Goal: Use online tool/utility: Utilize a website feature to perform a specific function

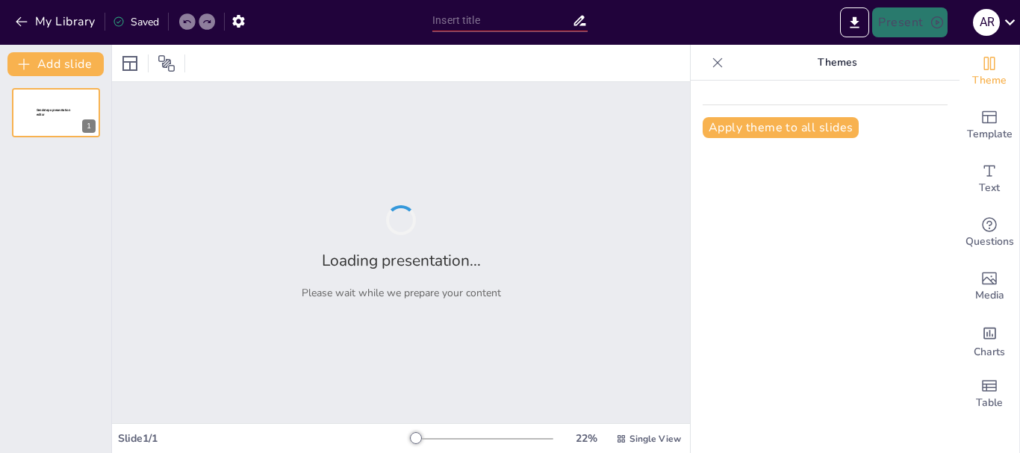
type input "Desafíos de la Educación en el Contexto Global: Una Perspectiva Crítica"
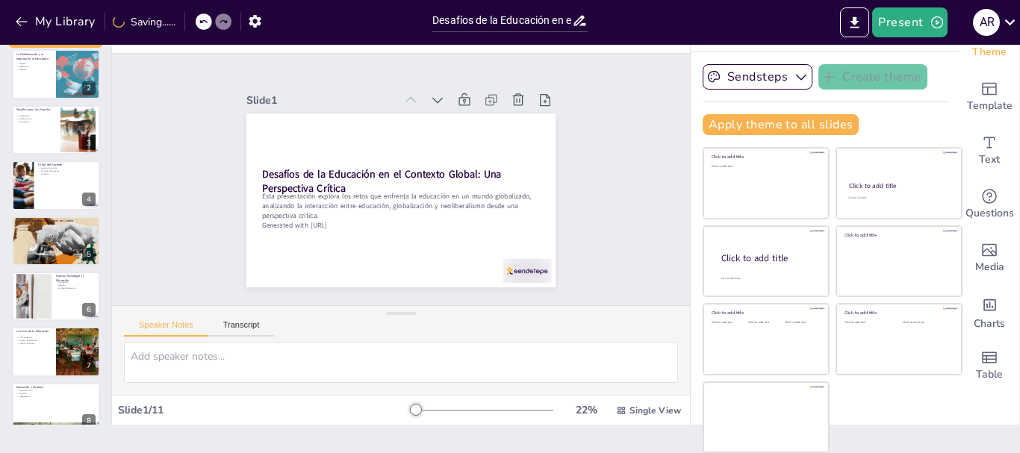
scroll to position [154, 0]
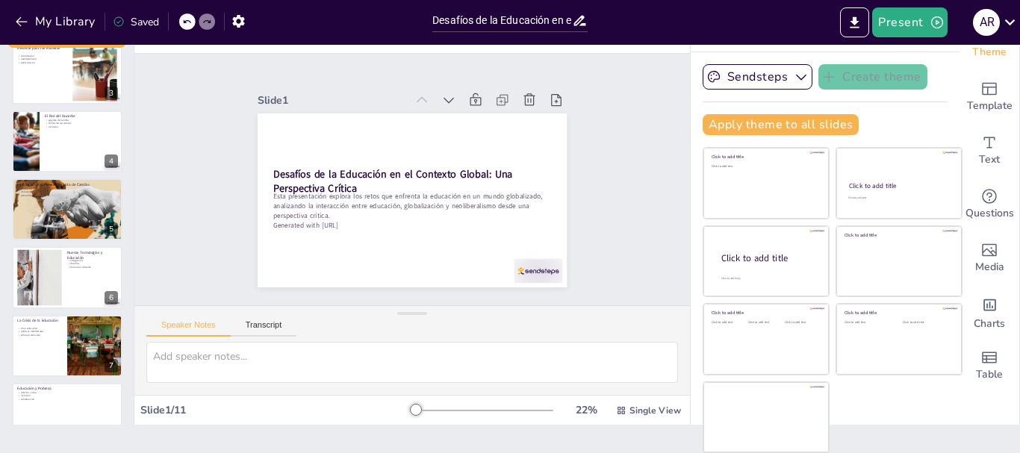
click at [111, 240] on div "Add slide Desafíos de la Educación en el Contexto Global: Una Perspectiva Críti…" at bounding box center [67, 220] width 134 height 408
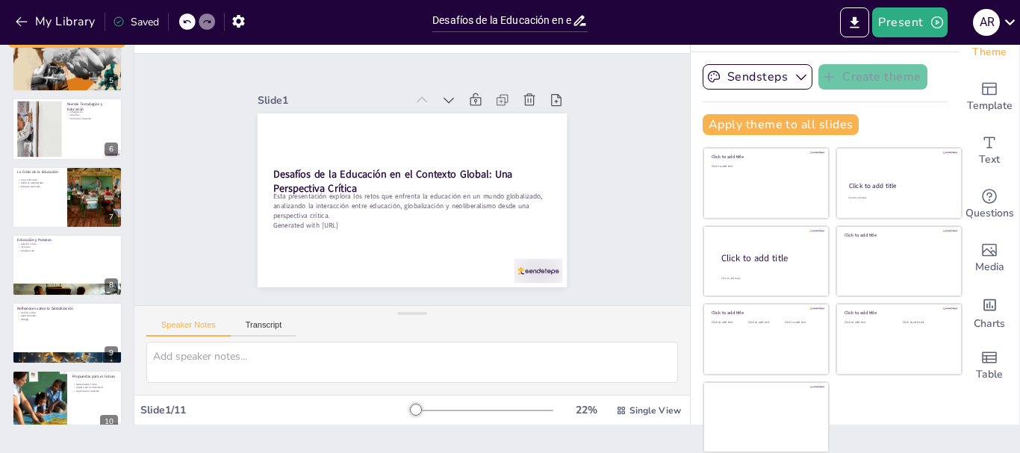
scroll to position [390, 0]
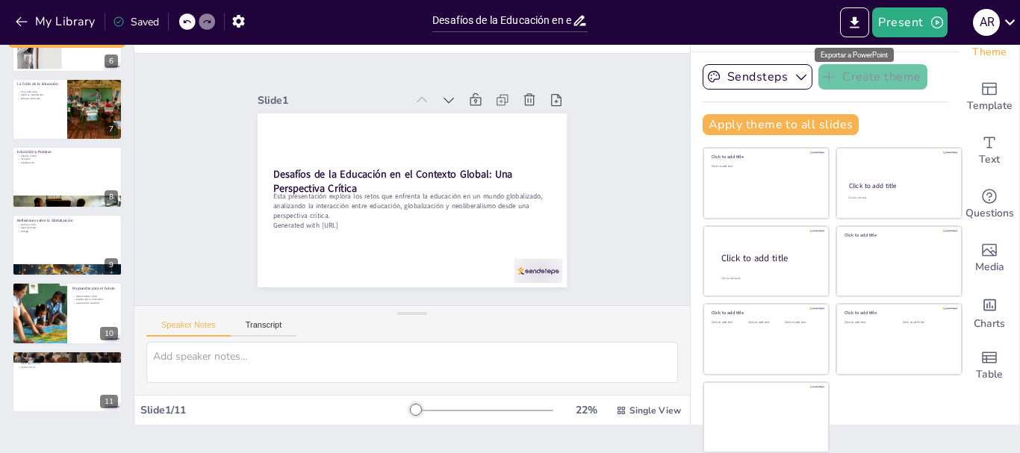
click at [861, 18] on icon "Export to PowerPoint" at bounding box center [854, 23] width 16 height 16
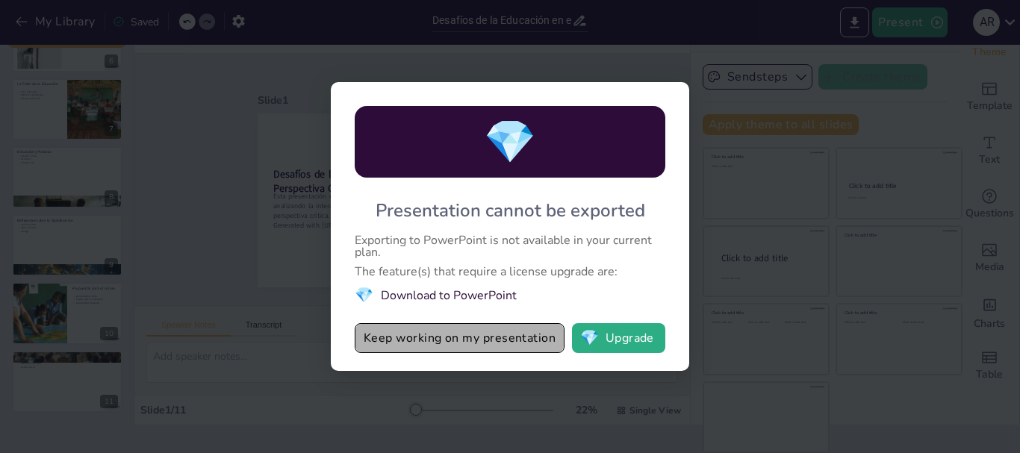
click at [514, 348] on button "Keep working on my presentation" at bounding box center [460, 338] width 210 height 30
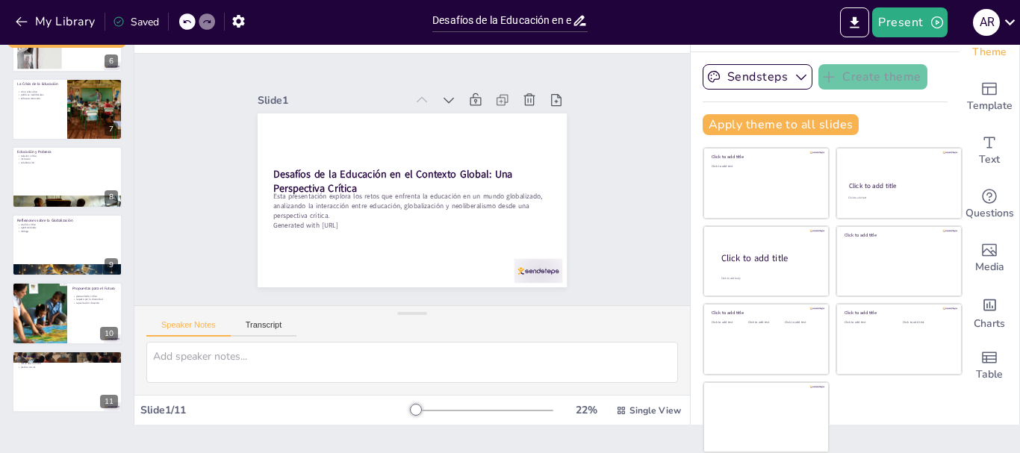
scroll to position [0, 0]
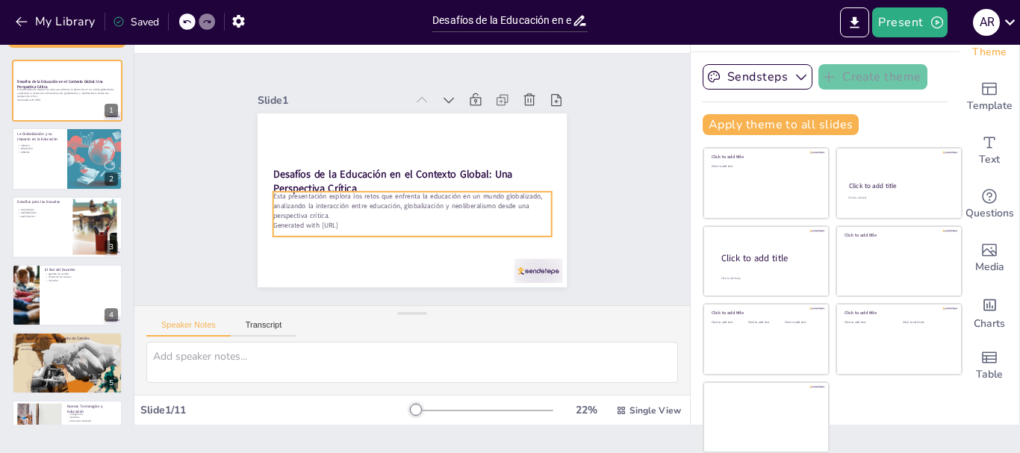
click at [63, 103] on div "Esta presentación explora los retos que enfrenta la educación en un mundo globa…" at bounding box center [66, 95] width 99 height 16
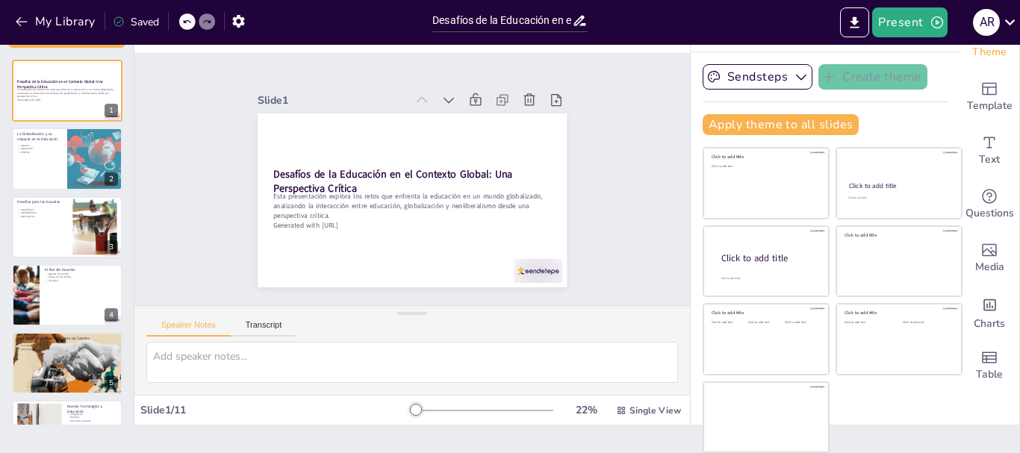
click at [57, 147] on p "adaptación" at bounding box center [39, 149] width 44 height 4
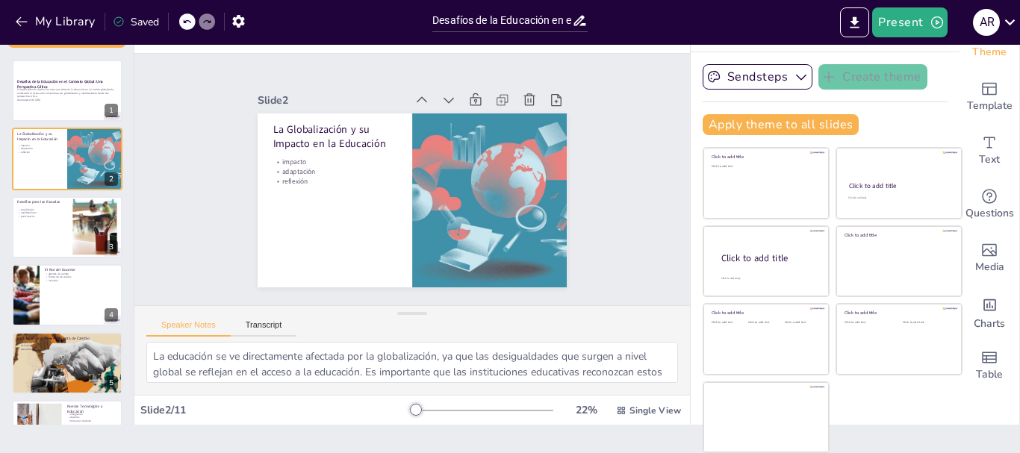
click at [64, 216] on p "participación" at bounding box center [42, 217] width 50 height 4
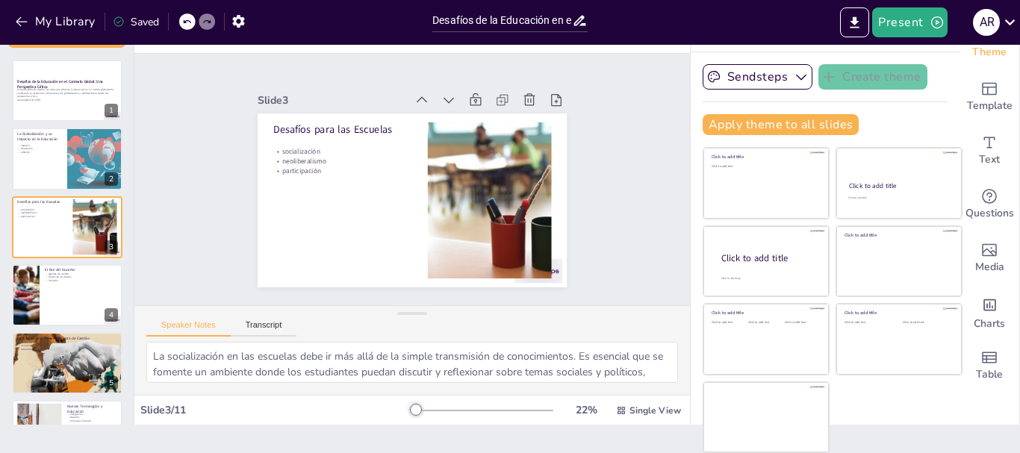
click at [60, 280] on p "inclusión" at bounding box center [81, 281] width 72 height 4
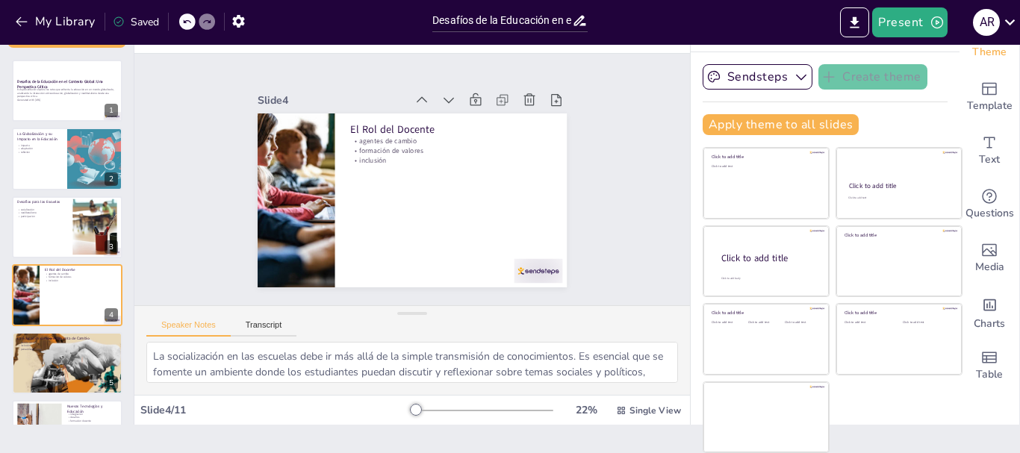
type textarea "Los docentes como agentes de cambio son cruciales para transformar la educación…"
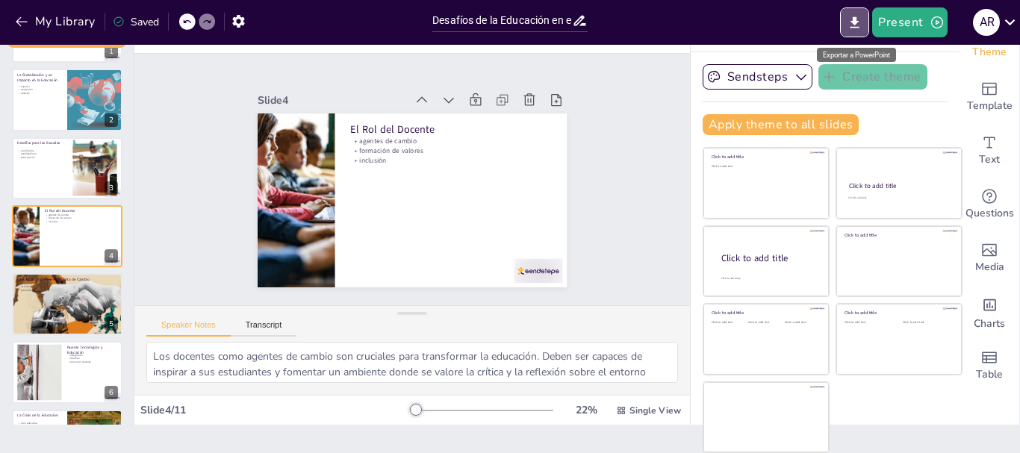
click at [853, 28] on icon "Export to PowerPoint" at bounding box center [854, 23] width 16 height 16
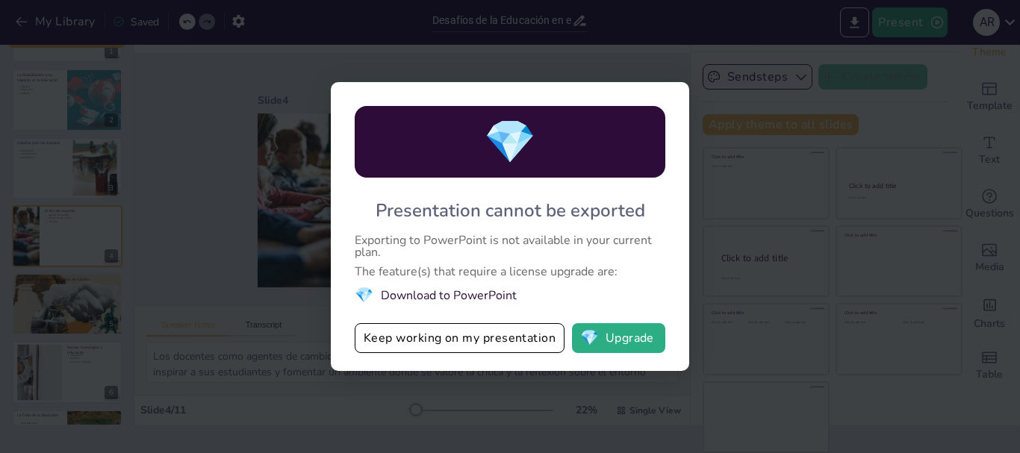
click at [484, 306] on div "💎 Presentation cannot be exported Exporting to PowerPoint is not available in y…" at bounding box center [510, 226] width 358 height 289
click at [485, 300] on li "💎 Download to PowerPoint" at bounding box center [510, 295] width 310 height 20
click at [644, 33] on div "💎 Presentation cannot be exported Exporting to PowerPoint is not available in y…" at bounding box center [510, 226] width 1020 height 453
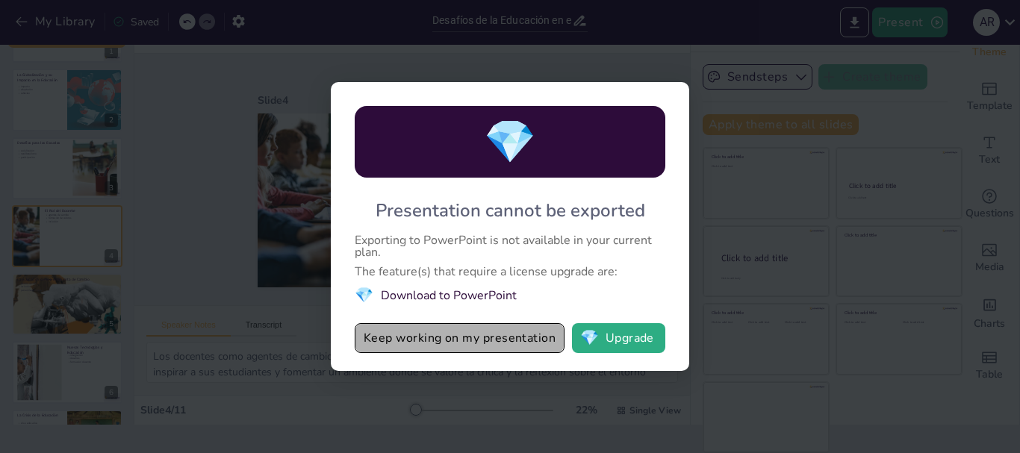
click at [434, 340] on button "Keep working on my presentation" at bounding box center [460, 338] width 210 height 30
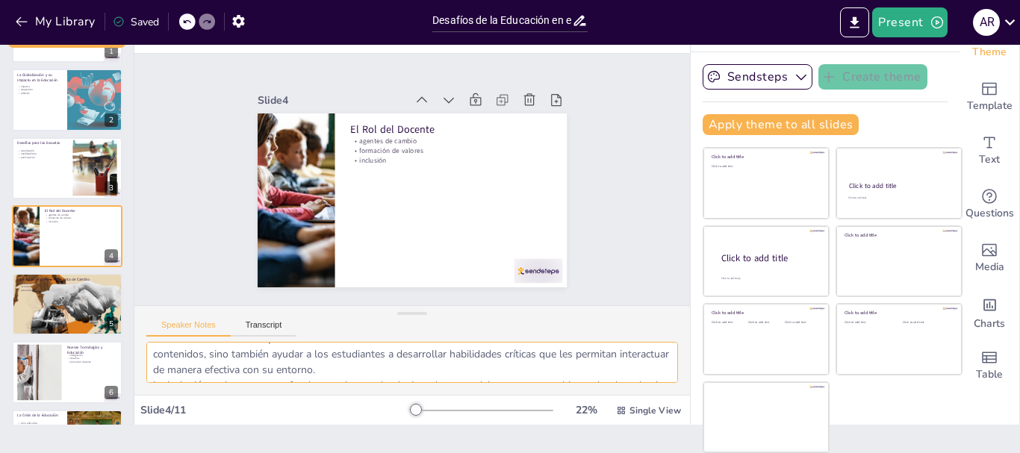
scroll to position [113, 0]
drag, startPoint x: 150, startPoint y: 356, endPoint x: 350, endPoint y: 384, distance: 202.0
click at [350, 384] on div "Los docentes como agentes de cambio son cruciales para transformar la educación…" at bounding box center [411, 368] width 555 height 53
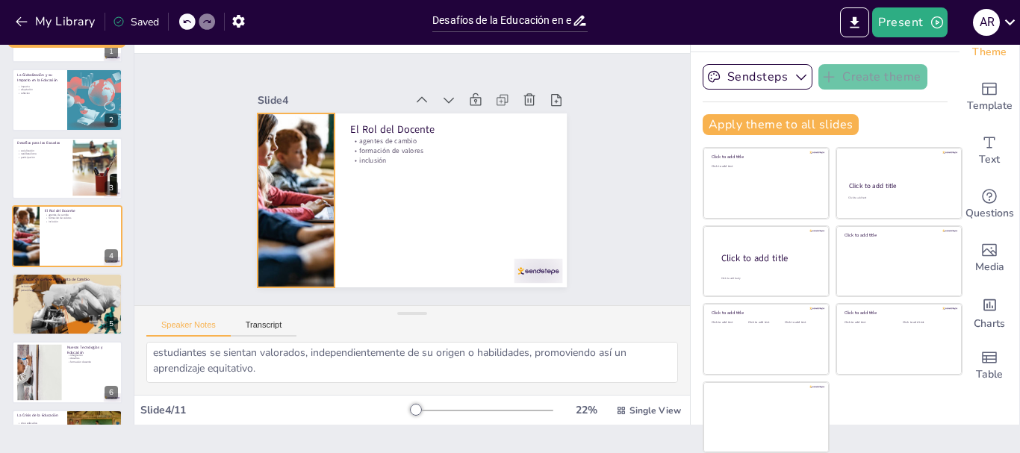
click at [368, 172] on div at bounding box center [521, 135] width 307 height 228
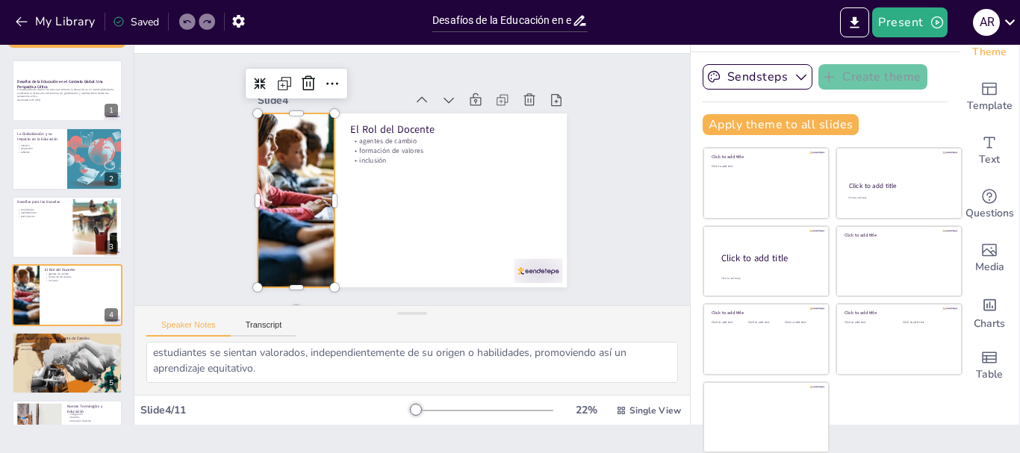
scroll to position [0, 0]
